Goal: Task Accomplishment & Management: Use online tool/utility

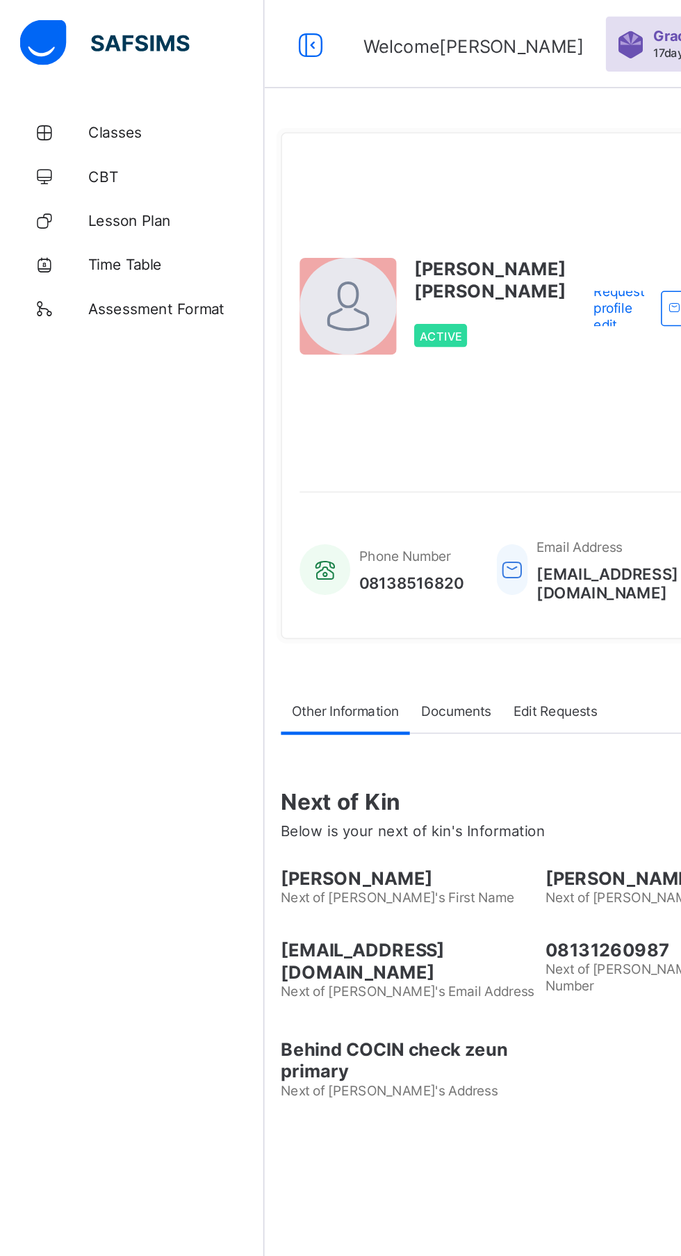
click at [87, 81] on span "Classes" at bounding box center [111, 83] width 111 height 11
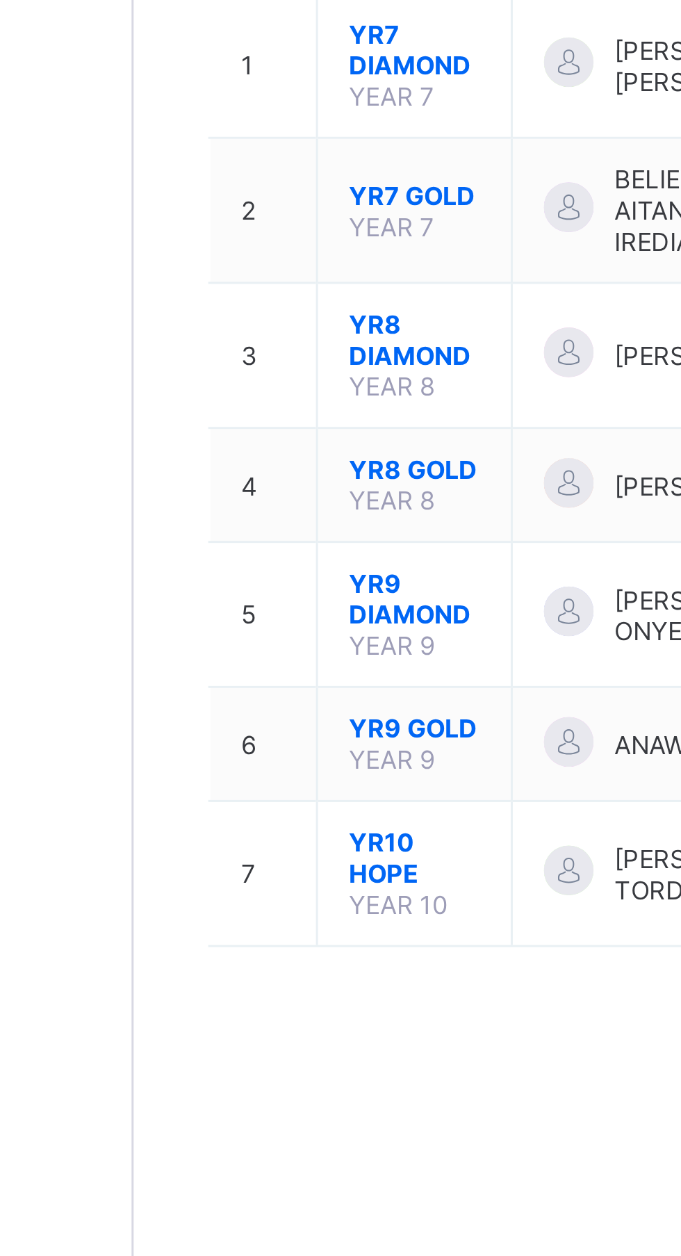
click at [255, 420] on span "YR9 DIAMOND" at bounding box center [261, 410] width 44 height 21
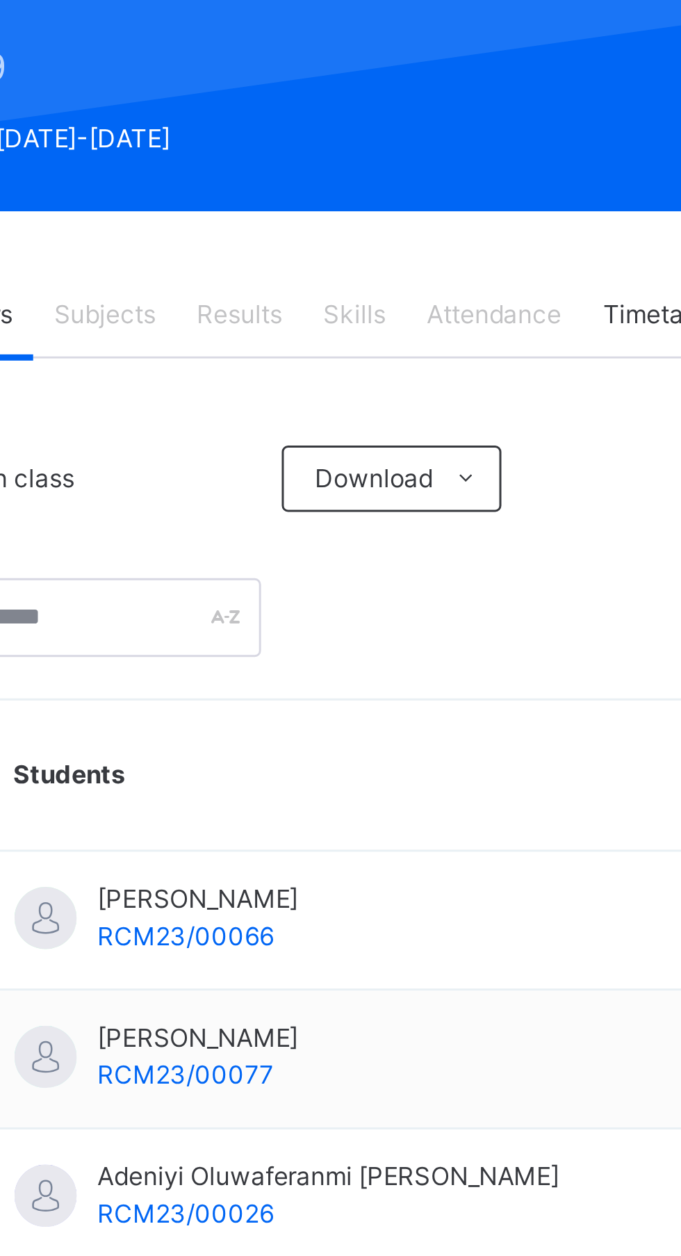
click at [427, 316] on span "Attendance" at bounding box center [420, 315] width 45 height 13
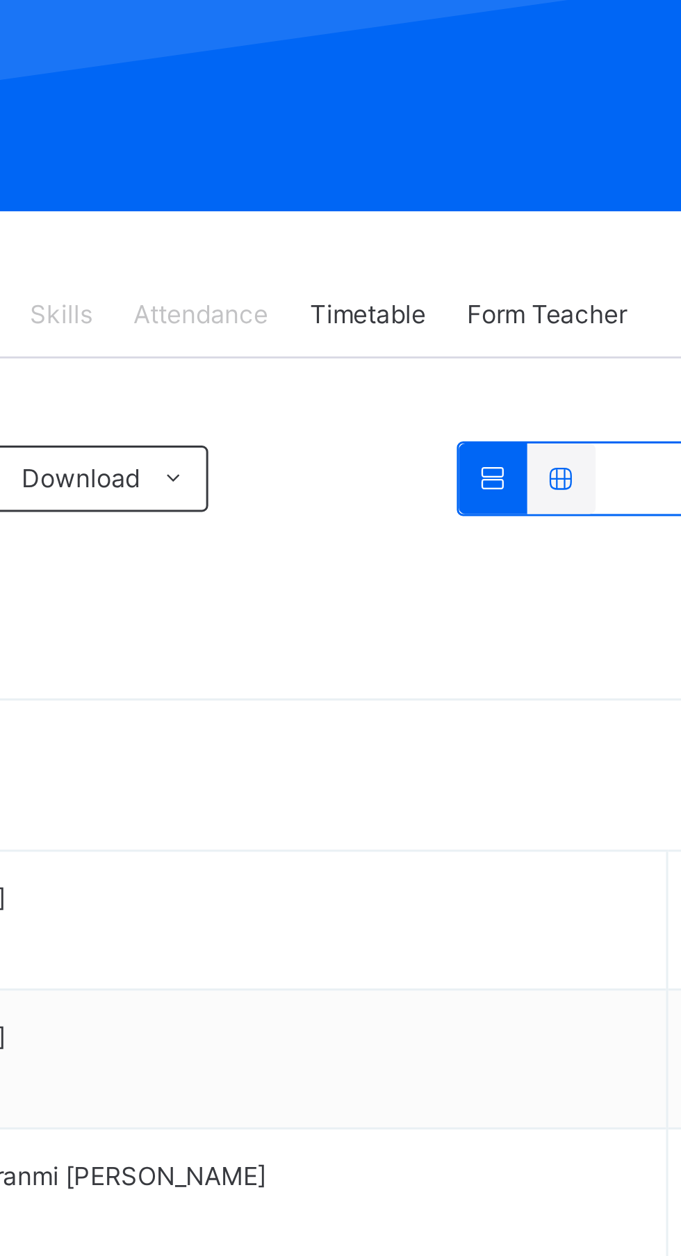
click at [550, 316] on span "Form Teacher" at bounding box center [536, 315] width 54 height 13
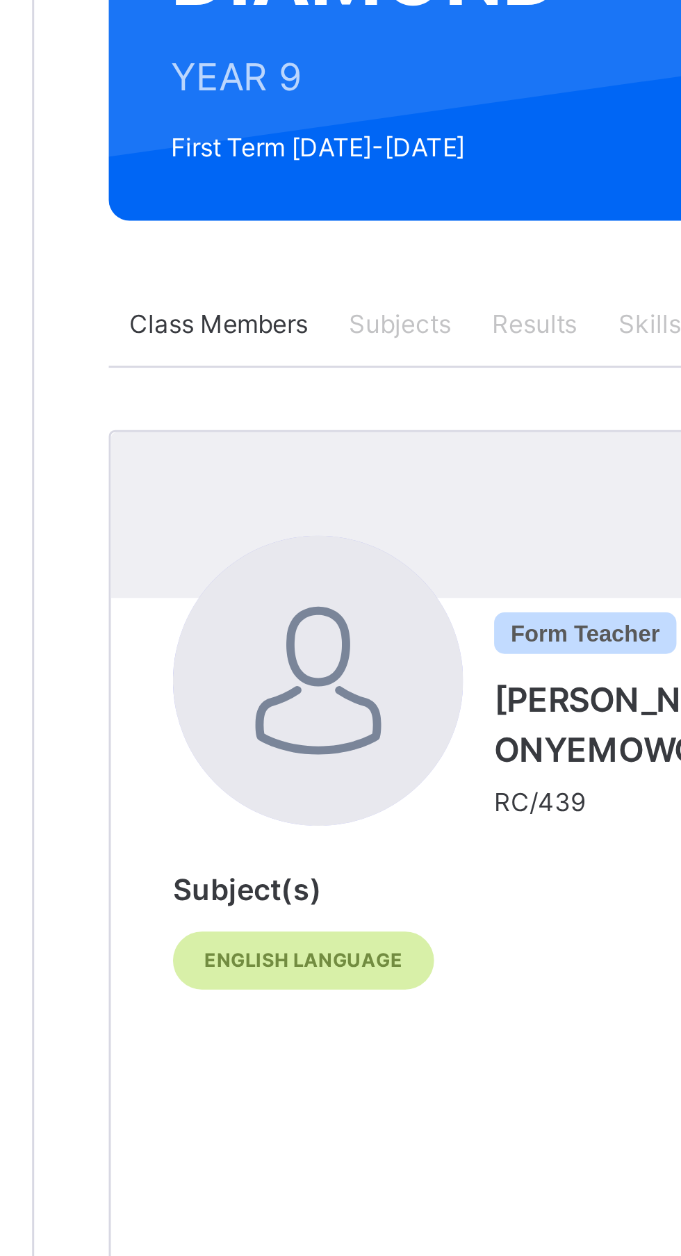
click at [242, 312] on span "Class Members" at bounding box center [229, 315] width 60 height 13
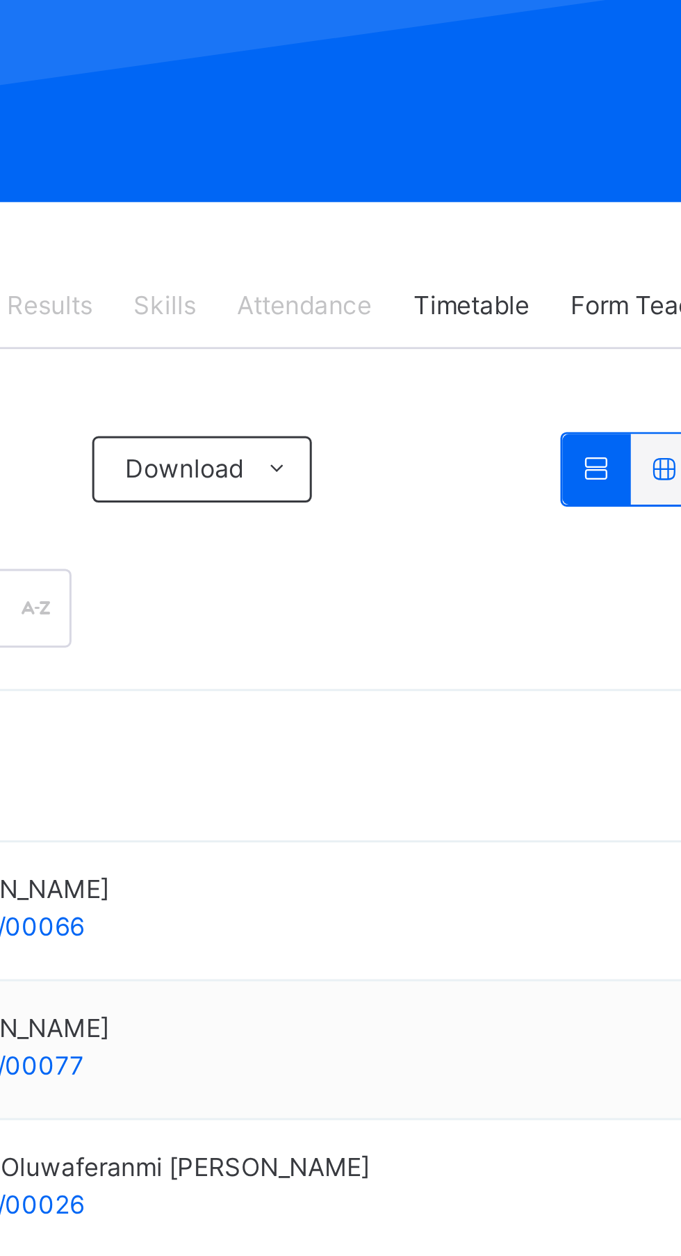
click at [423, 315] on span "Attendance" at bounding box center [420, 315] width 45 height 13
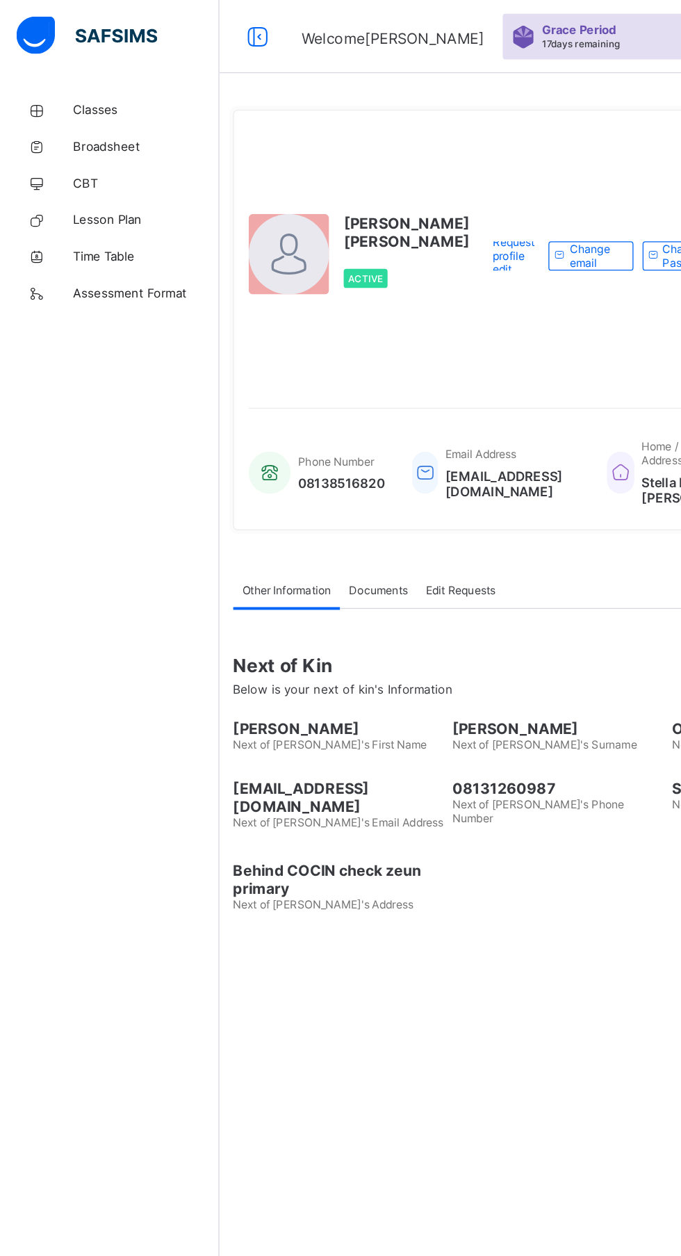
click at [74, 83] on span "Classes" at bounding box center [111, 83] width 111 height 11
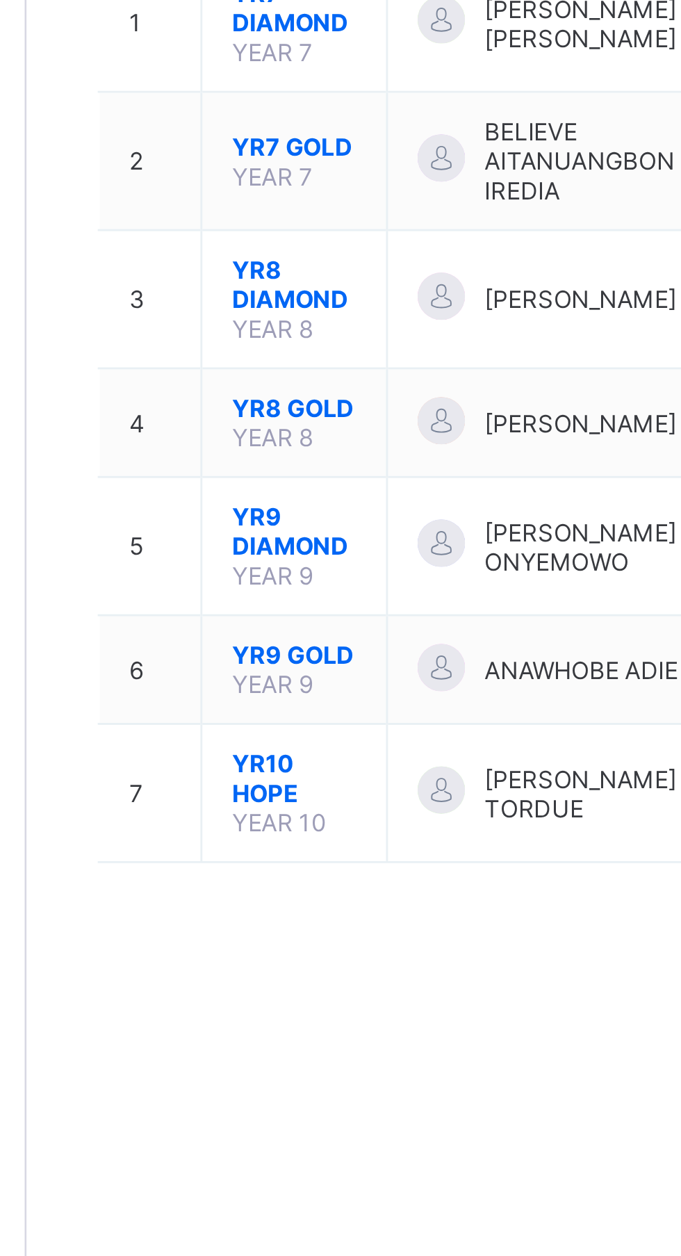
click at [269, 420] on span "YR9 DIAMOND" at bounding box center [261, 410] width 44 height 21
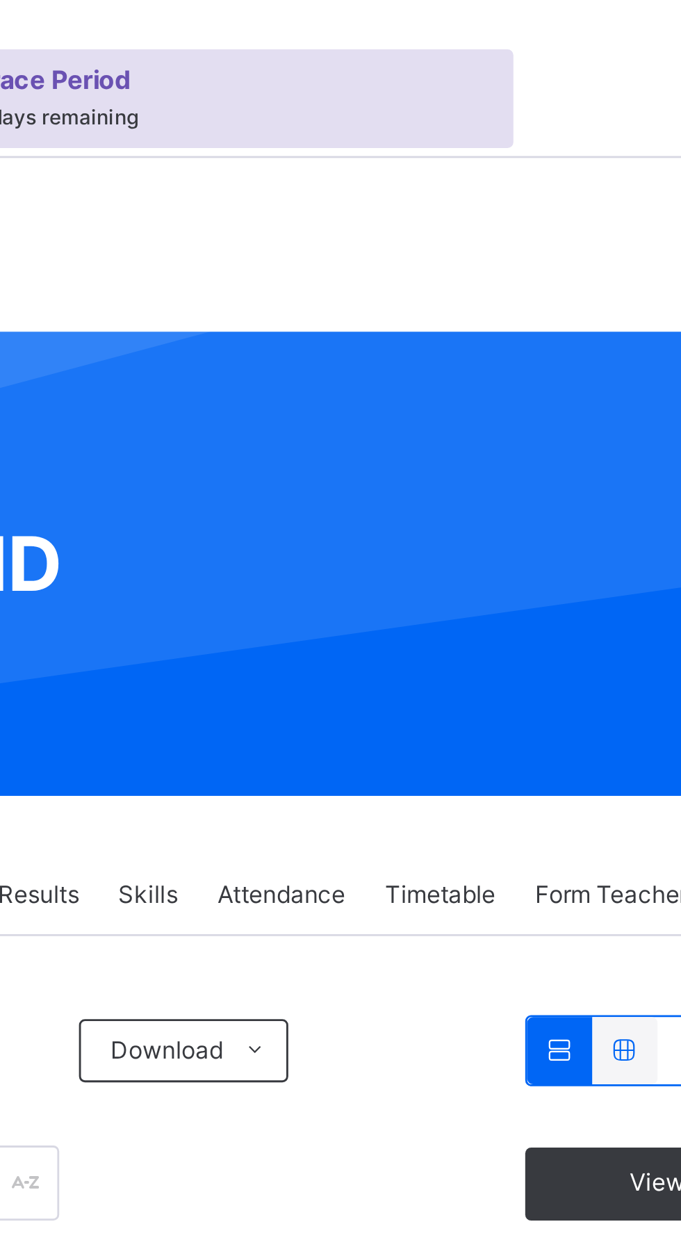
click at [426, 316] on span "Attendance" at bounding box center [420, 315] width 45 height 13
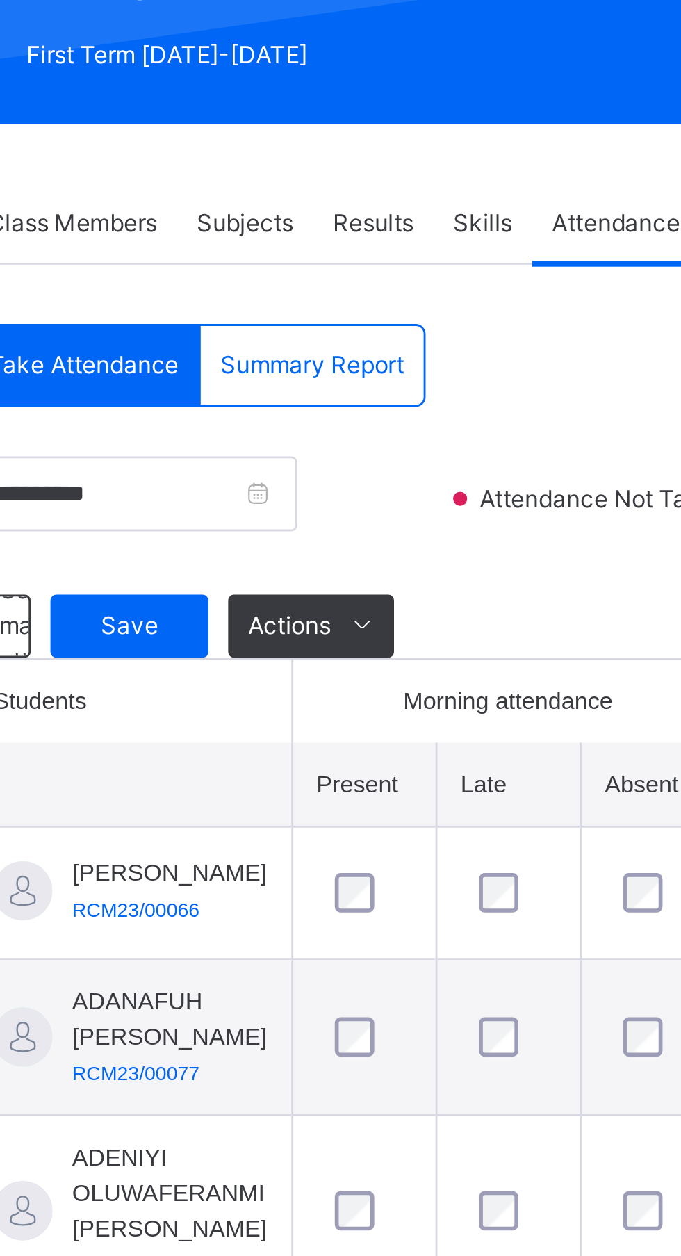
click at [253, 461] on span "Save" at bounding box center [248, 456] width 35 height 13
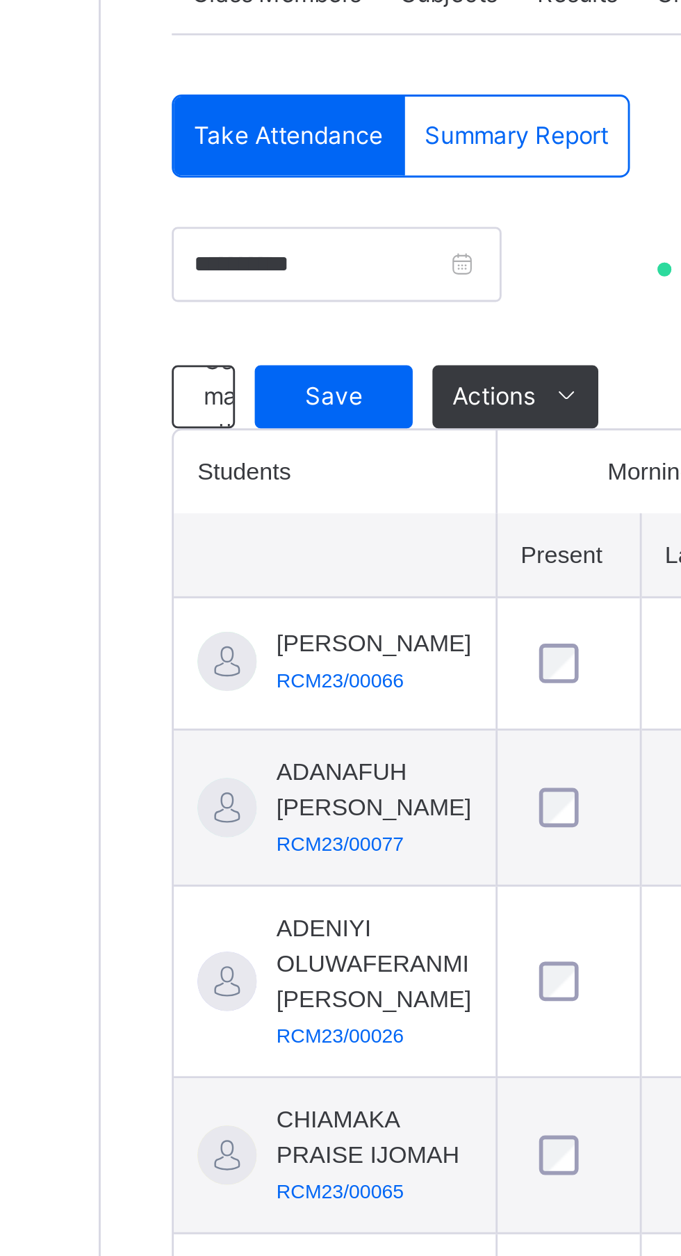
click at [256, 460] on span "Save" at bounding box center [248, 456] width 35 height 13
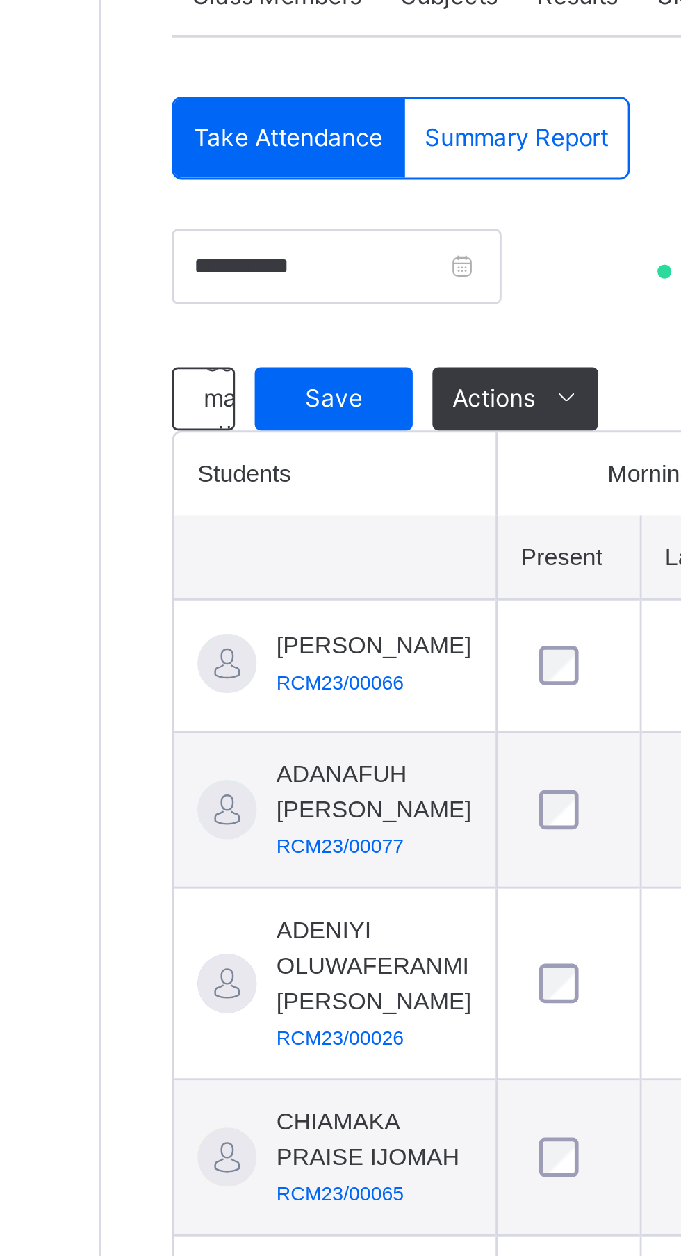
click at [257, 449] on div "Save" at bounding box center [249, 456] width 56 height 22
click at [255, 461] on span "Save" at bounding box center [248, 456] width 35 height 13
